Goal: Find specific page/section: Find specific page/section

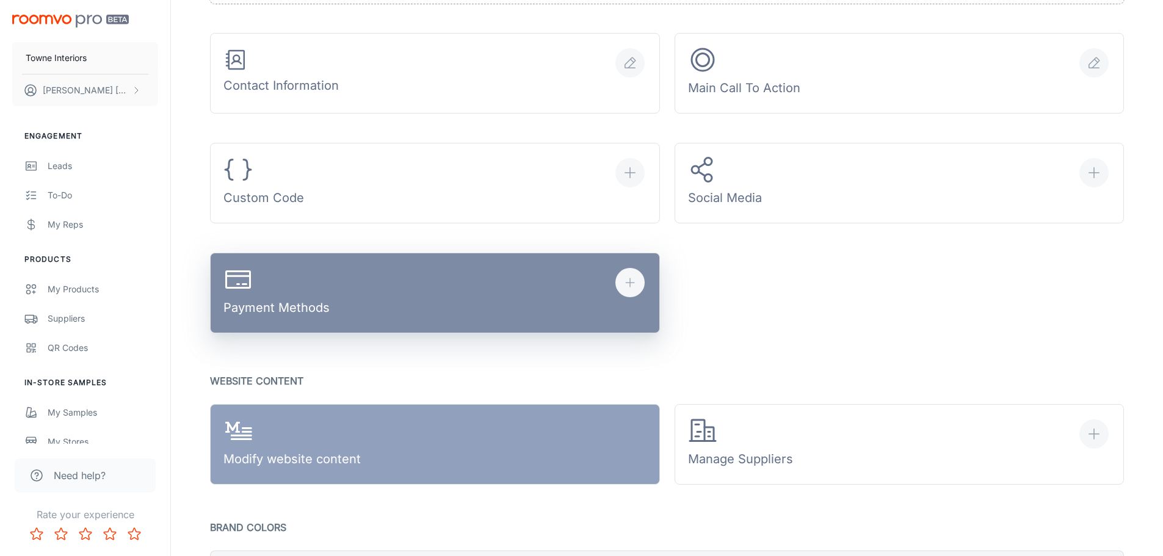
scroll to position [305, 0]
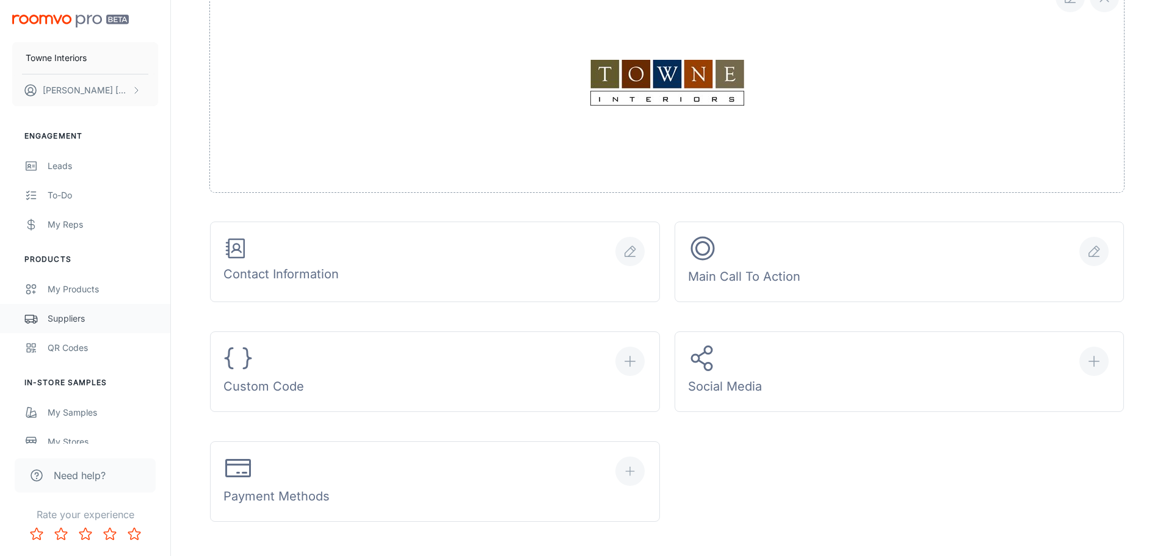
click at [71, 315] on div "Suppliers" at bounding box center [103, 318] width 110 height 13
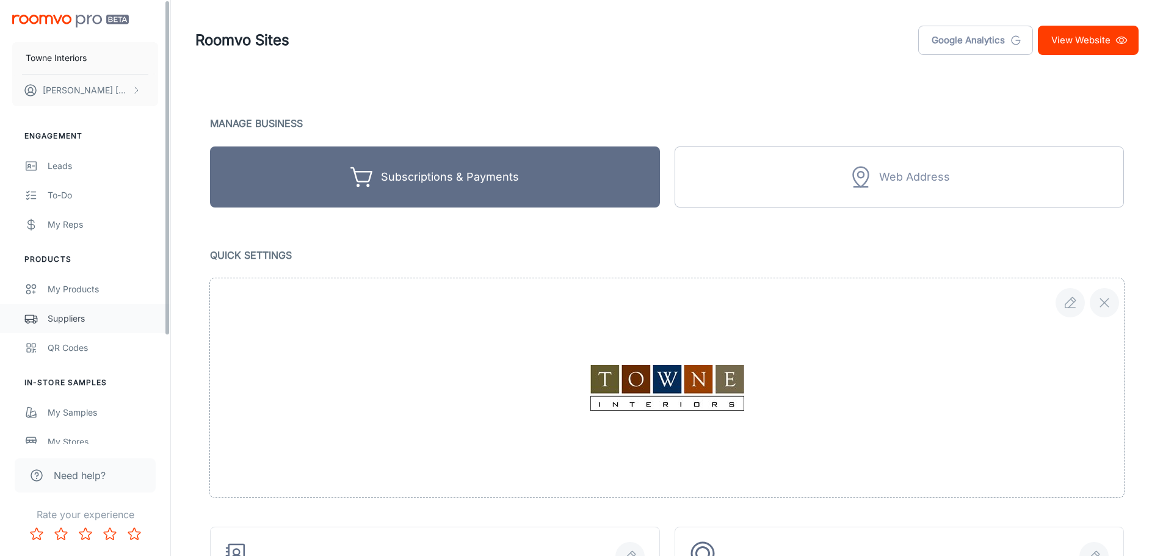
click at [51, 317] on div "Suppliers" at bounding box center [103, 318] width 110 height 13
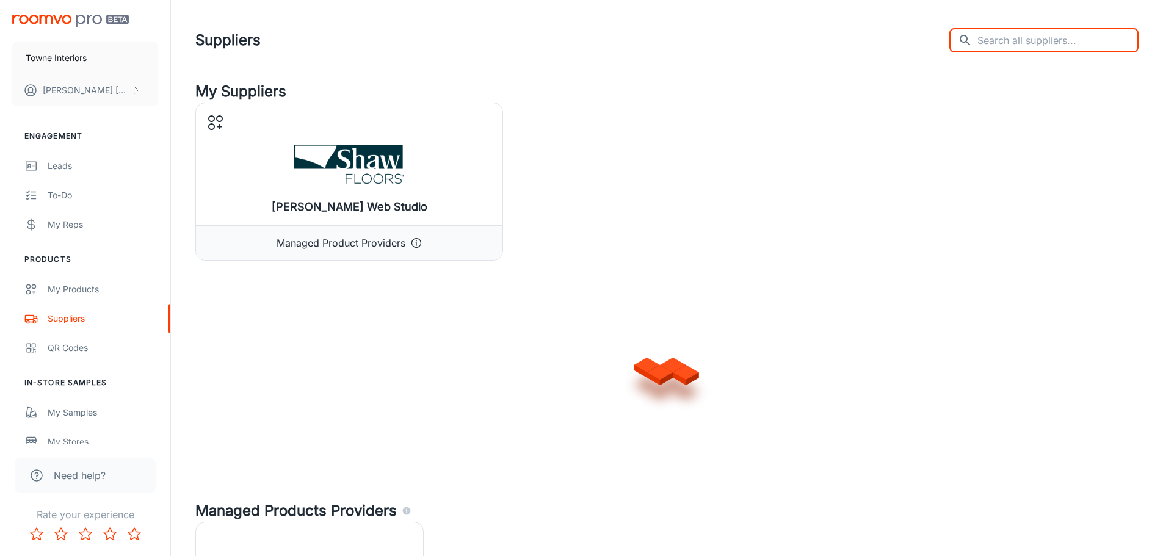
click at [1050, 43] on input "text" at bounding box center [1057, 40] width 161 height 24
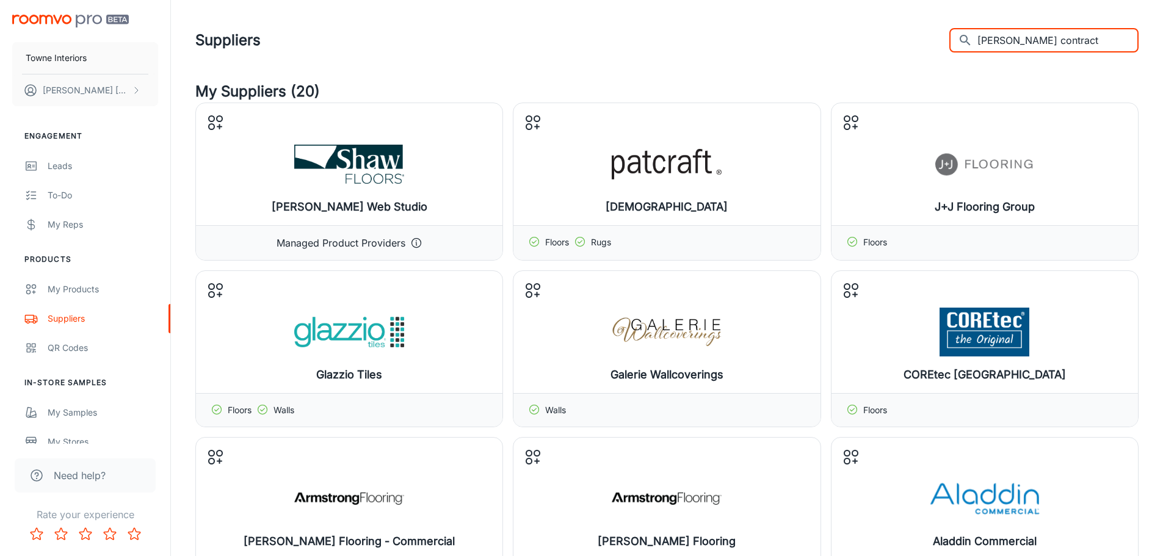
type input "[PERSON_NAME] contract"
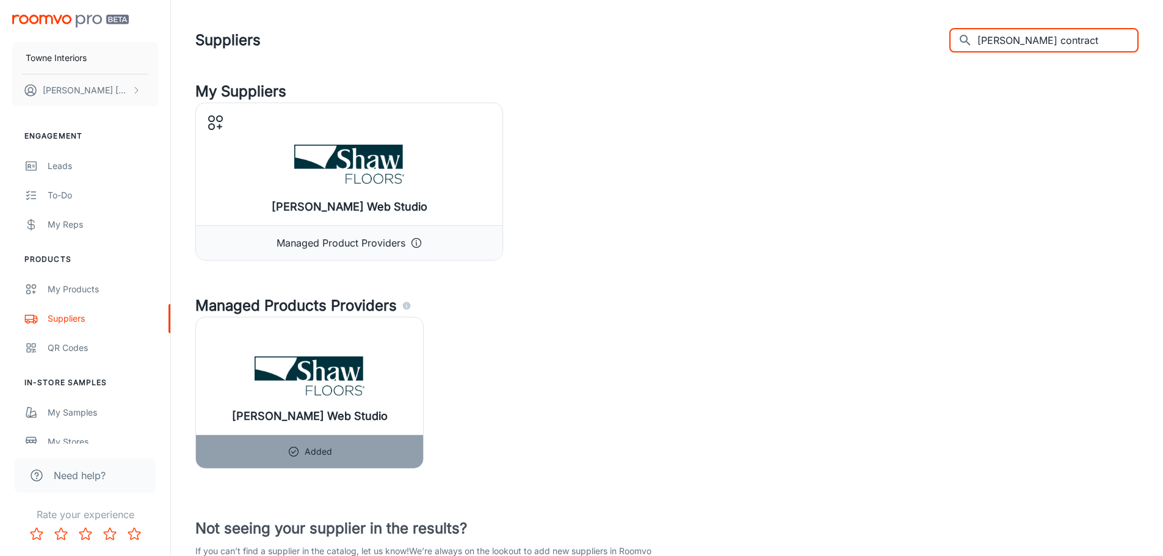
drag, startPoint x: 1033, startPoint y: 43, endPoint x: 994, endPoint y: 48, distance: 39.4
click at [994, 48] on div "​ [PERSON_NAME] contract ​" at bounding box center [1043, 40] width 189 height 24
click at [1000, 48] on input "[PERSON_NAME] contract" at bounding box center [1057, 40] width 161 height 24
click at [1000, 47] on input "shaw contract" at bounding box center [1057, 40] width 161 height 24
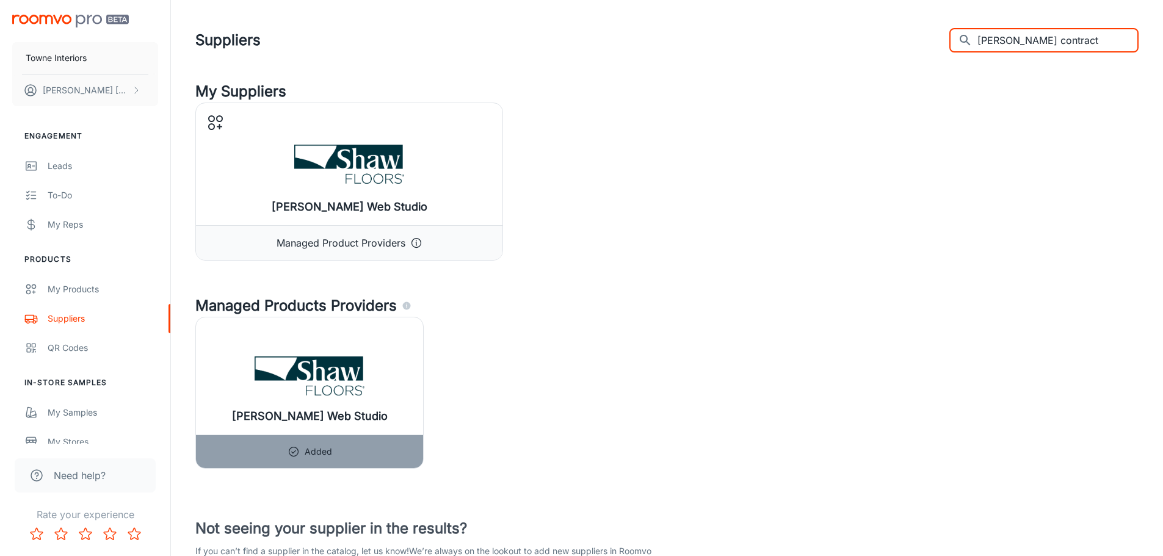
click at [1008, 41] on input "shaw contract" at bounding box center [1057, 40] width 161 height 24
click at [1022, 85] on h4 "My Suppliers" at bounding box center [666, 92] width 943 height 22
